Goal: Information Seeking & Learning: Learn about a topic

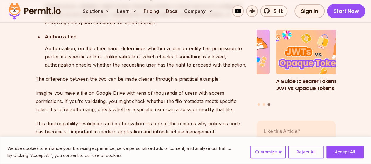
scroll to position [1072, 0]
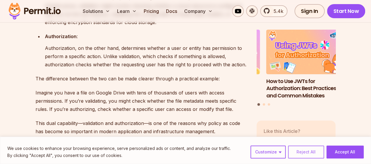
click at [318, 152] on button "Reject All" at bounding box center [306, 152] width 36 height 13
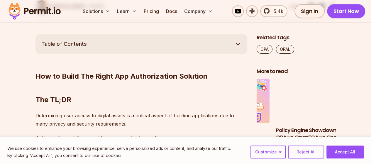
scroll to position [326, 0]
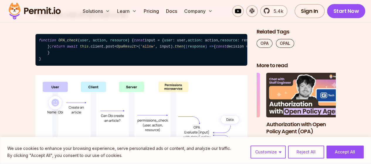
scroll to position [1988, 0]
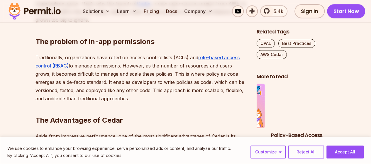
scroll to position [419, 0]
